Goal: Task Accomplishment & Management: Use online tool/utility

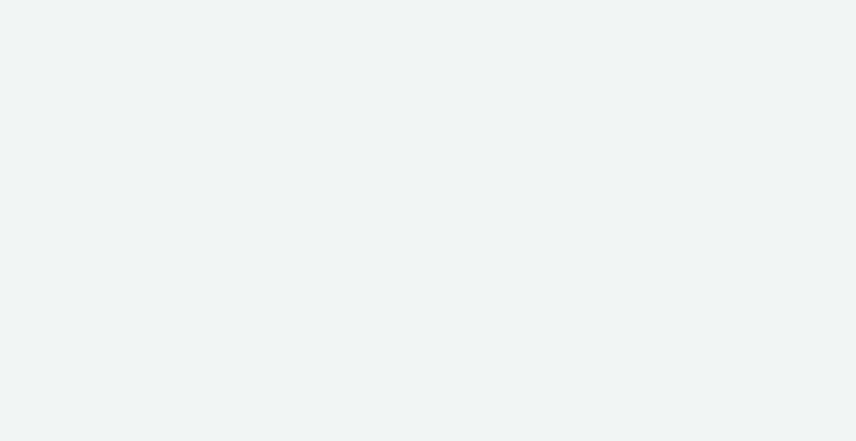
select select "2fc77e36-bb93-4aa3-9dff-dcb08e02eac6"
select select "2405a9d4-3350-4458-8d06-44f78962fa76"
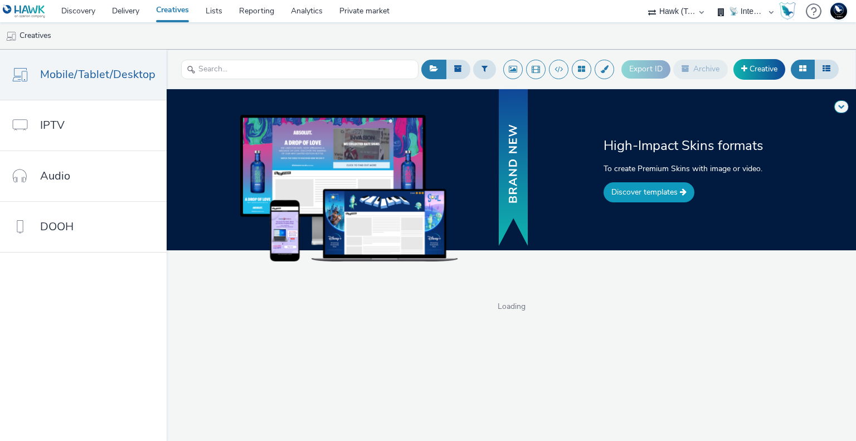
click at [604, 182] on link "Discover templates" at bounding box center [649, 192] width 91 height 20
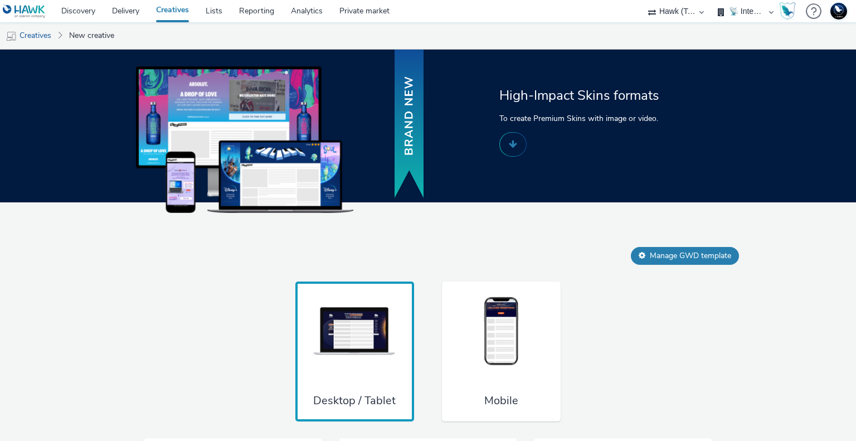
scroll to position [841, 0]
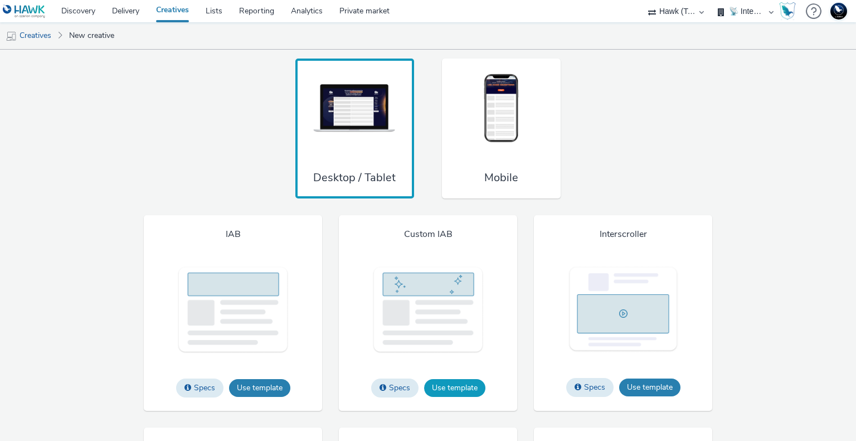
click at [450, 379] on button "Use template" at bounding box center [454, 388] width 61 height 18
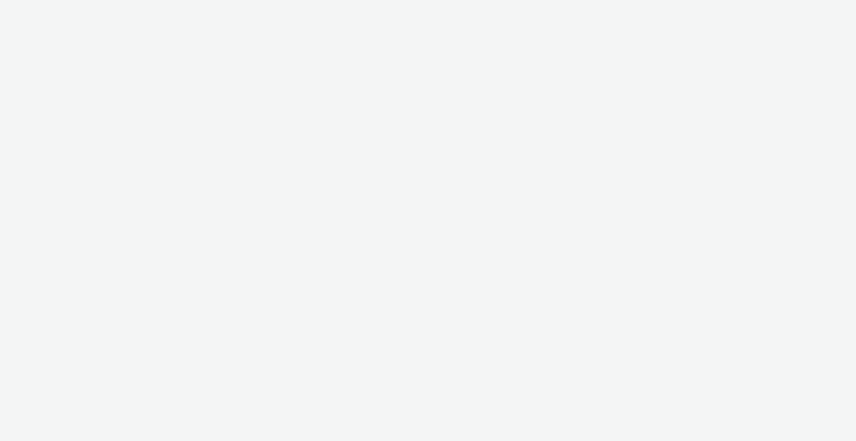
select select "2fc77e36-bb93-4aa3-9dff-dcb08e02eac6"
select select "2405a9d4-3350-4458-8d06-44f78962fa76"
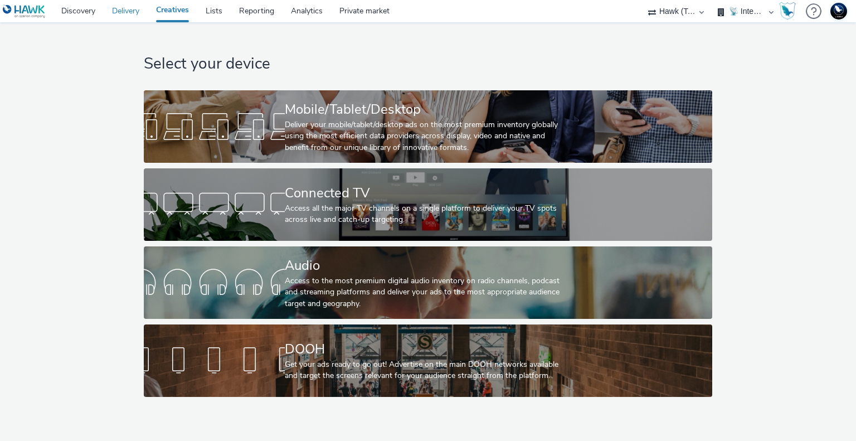
click at [132, 13] on link "Delivery" at bounding box center [126, 11] width 44 height 22
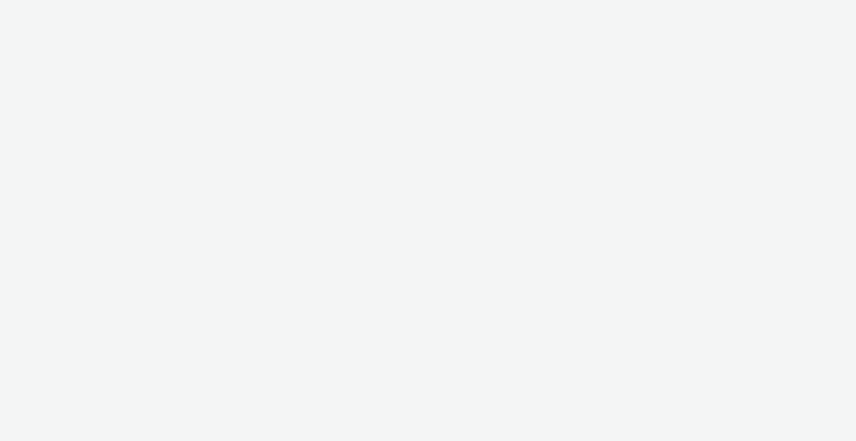
select select "2fc77e36-bb93-4aa3-9dff-dcb08e02eac6"
select select "2405a9d4-3350-4458-8d06-44f78962fa76"
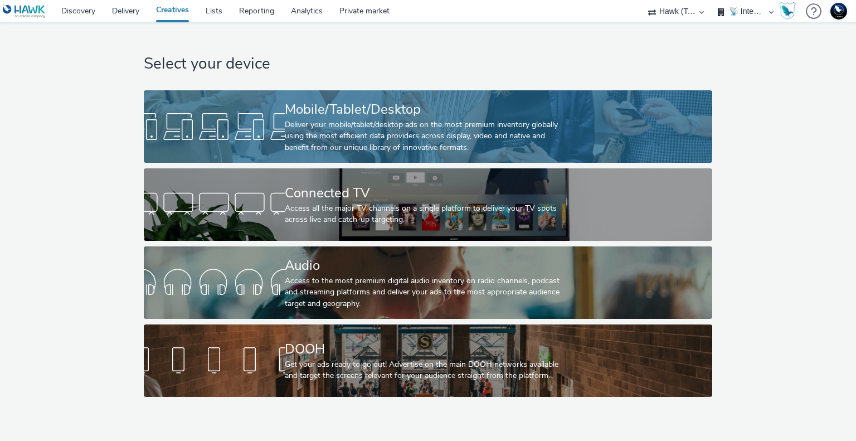
click at [396, 130] on div "Deliver your mobile/tablet/desktop ads on the most premium inventory globally u…" at bounding box center [426, 136] width 282 height 34
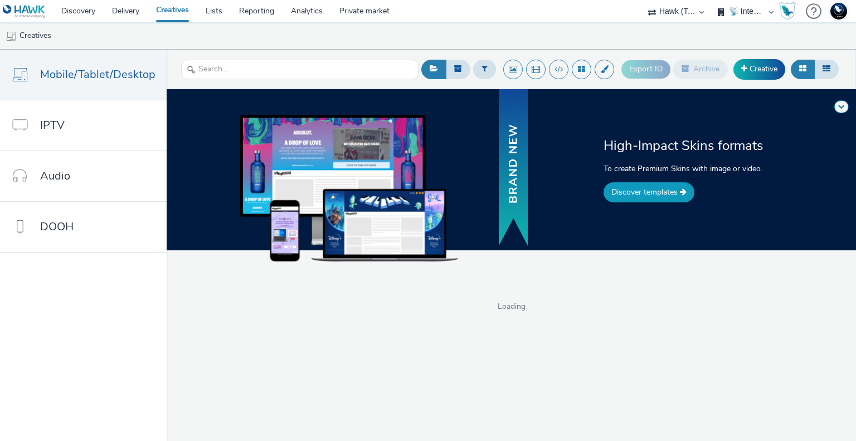
click at [643, 198] on link "Discover templates" at bounding box center [649, 192] width 91 height 20
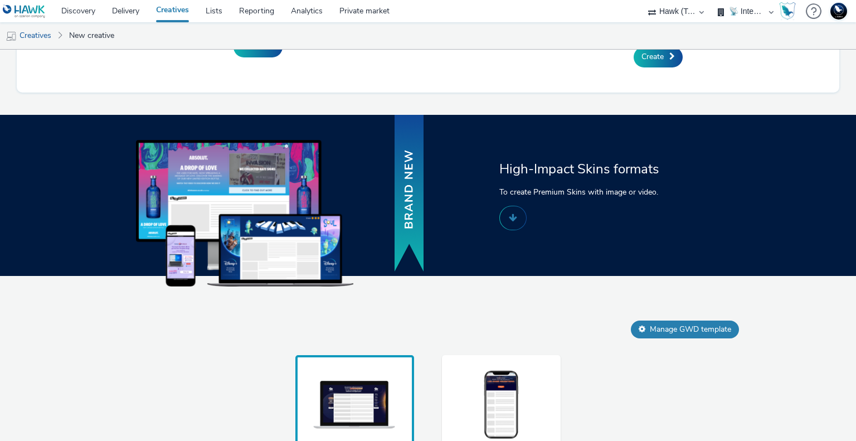
scroll to position [879, 0]
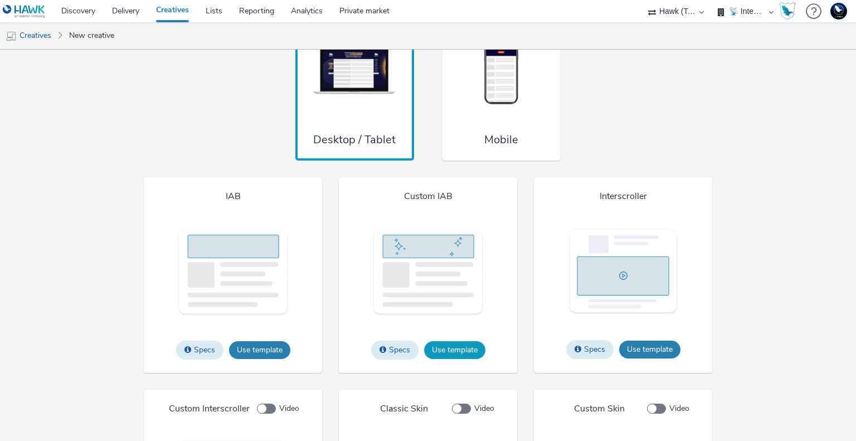
click at [448, 350] on button "Use template" at bounding box center [454, 350] width 61 height 18
